Goal: Answer question/provide support: Share knowledge or assist other users

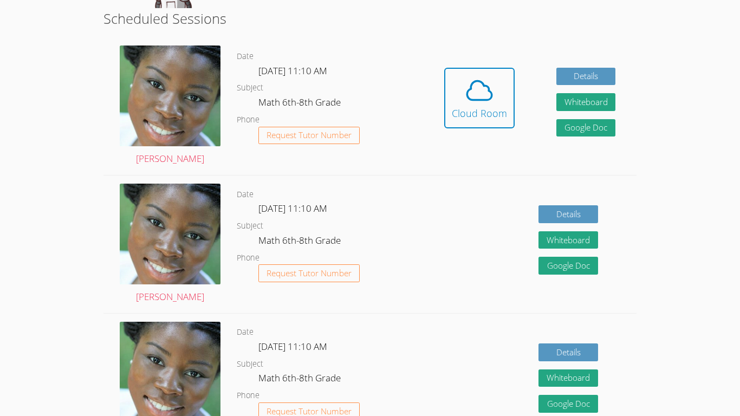
scroll to position [276, 0]
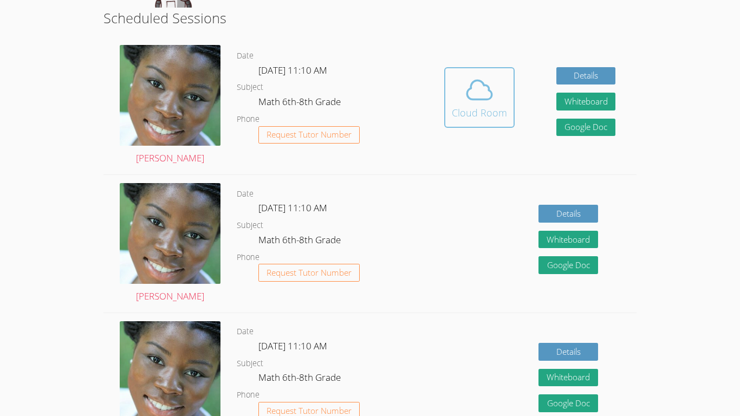
click at [356, 110] on div "Cloud Room" at bounding box center [479, 112] width 55 height 15
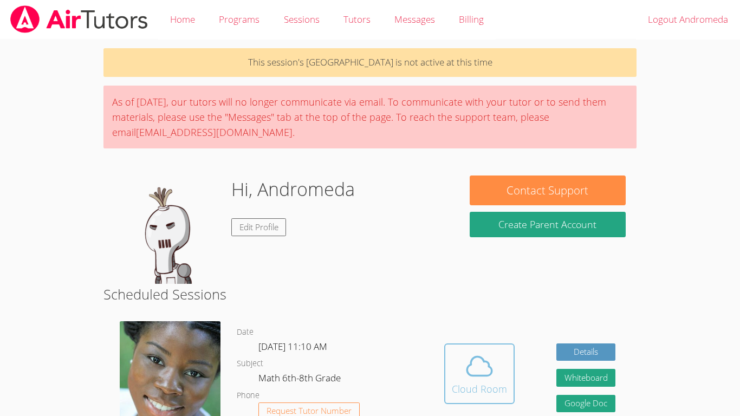
click at [504, 373] on span at bounding box center [479, 366] width 55 height 30
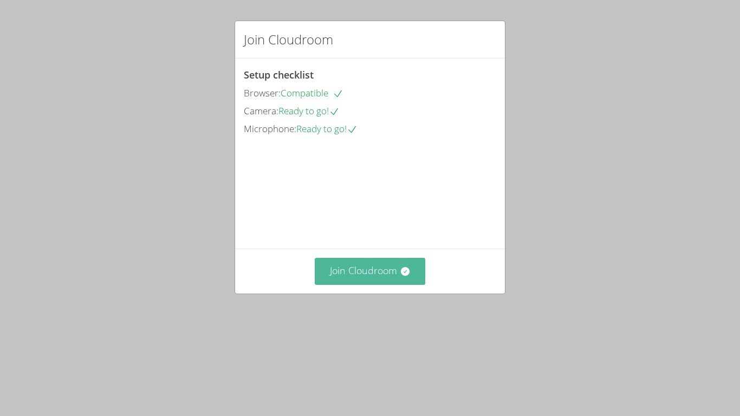
click at [357, 284] on button "Join Cloudroom" at bounding box center [370, 271] width 111 height 27
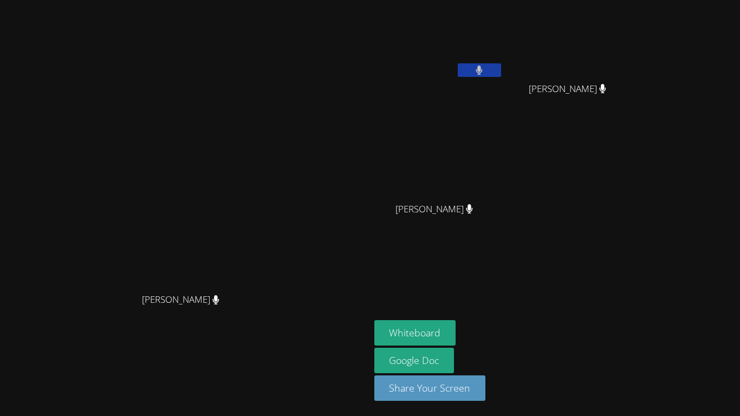
click at [501, 72] on button at bounding box center [479, 70] width 43 height 14
click at [456, 323] on button "Whiteboard" at bounding box center [415, 332] width 82 height 25
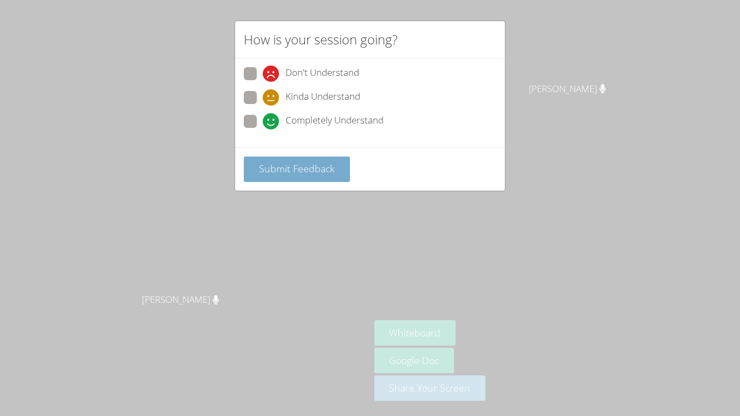
click at [305, 174] on span "Submit Feedback" at bounding box center [297, 168] width 76 height 13
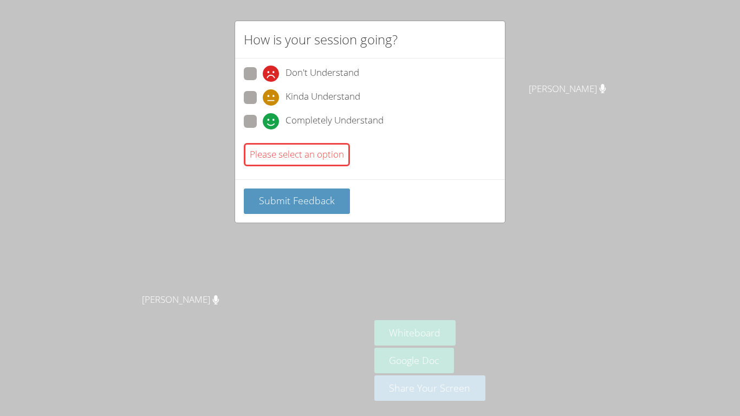
click at [263, 129] on span at bounding box center [263, 129] width 0 height 0
click at [263, 120] on input "Completely Understand" at bounding box center [267, 119] width 9 height 9
radio input "true"
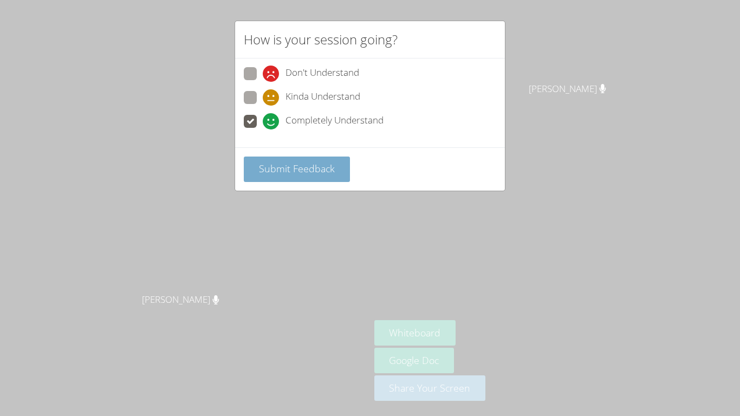
click at [305, 173] on span "Submit Feedback" at bounding box center [297, 168] width 76 height 13
